Goal: Find specific page/section: Find specific page/section

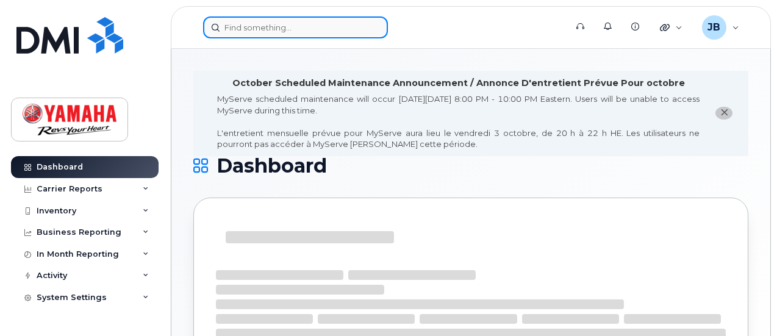
click at [290, 35] on input at bounding box center [295, 27] width 185 height 22
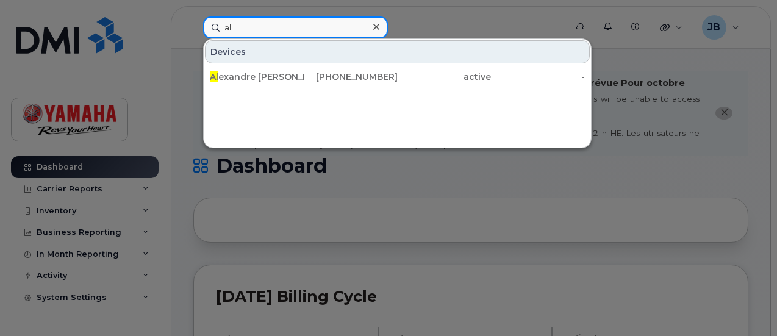
type input "a"
type input "[PERSON_NAME]"
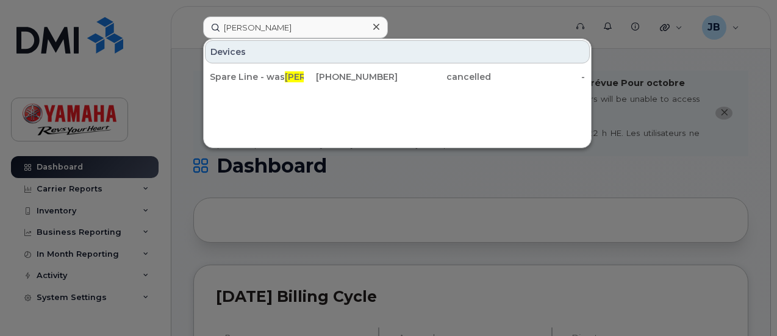
click at [376, 27] on icon at bounding box center [376, 27] width 6 height 6
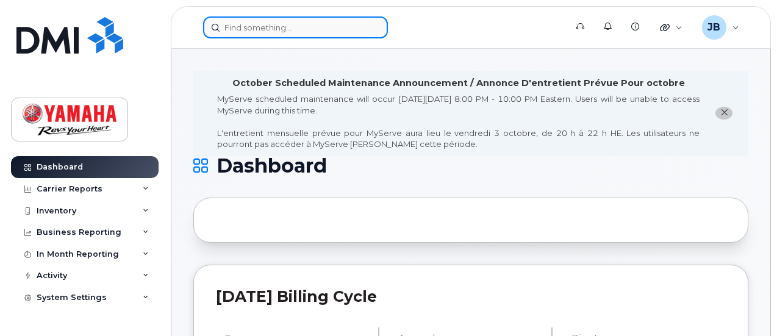
click at [376, 27] on div at bounding box center [295, 27] width 185 height 22
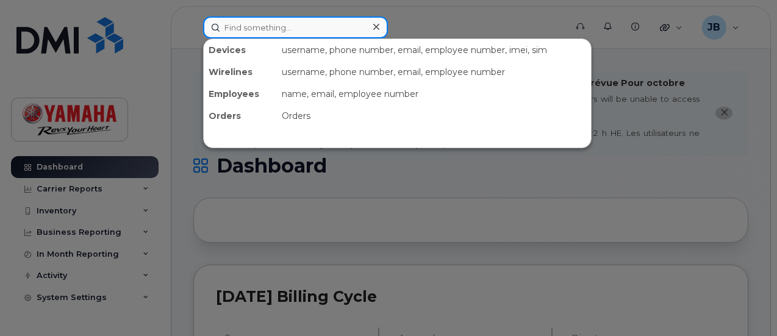
click at [337, 25] on input at bounding box center [295, 27] width 185 height 22
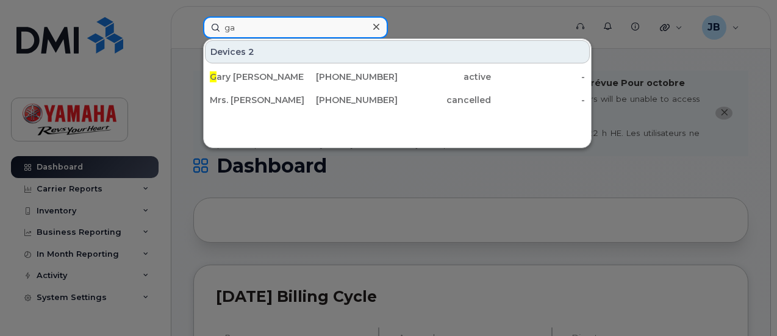
type input "g"
